Goal: Task Accomplishment & Management: Manage account settings

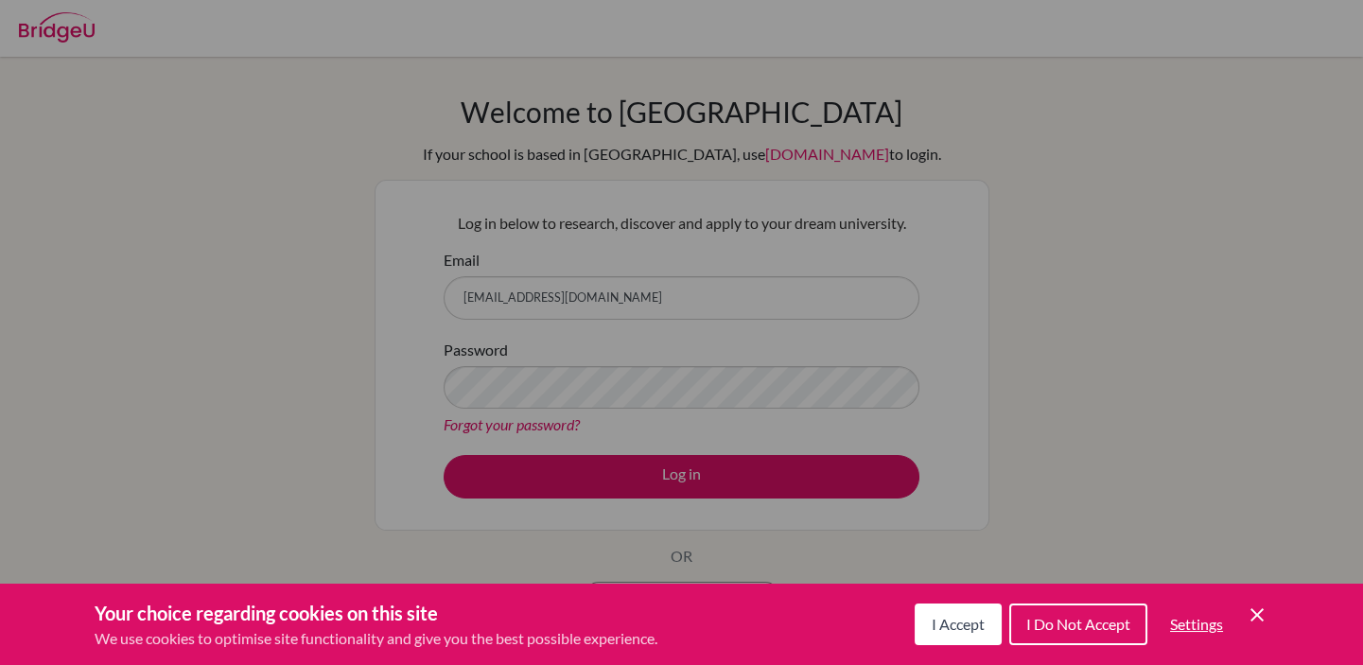
click at [500, 388] on div "Cookie Preferences" at bounding box center [681, 332] width 1363 height 665
click at [952, 616] on span "I Accept" at bounding box center [958, 624] width 53 height 18
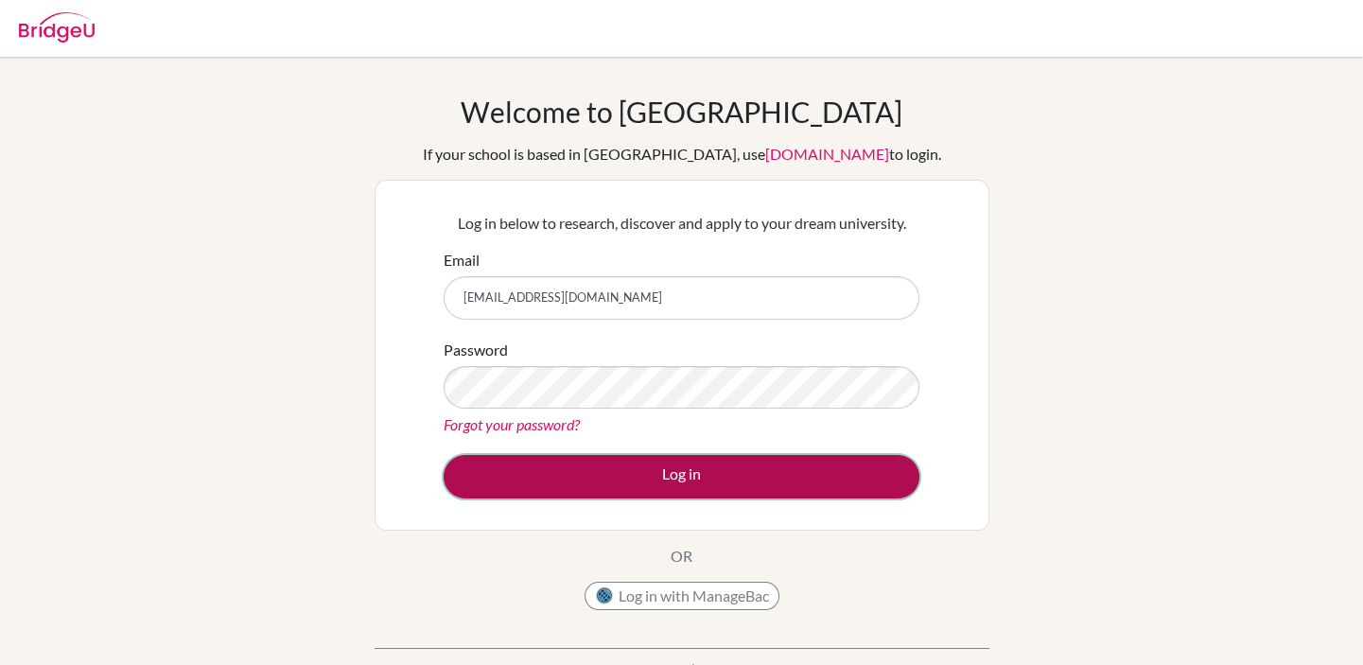
drag, startPoint x: 593, startPoint y: 491, endPoint x: 548, endPoint y: 476, distance: 47.9
click at [592, 483] on button "Log in" at bounding box center [682, 477] width 476 height 44
click at [543, 476] on button "Log in" at bounding box center [682, 477] width 476 height 44
